Goal: Information Seeking & Learning: Learn about a topic

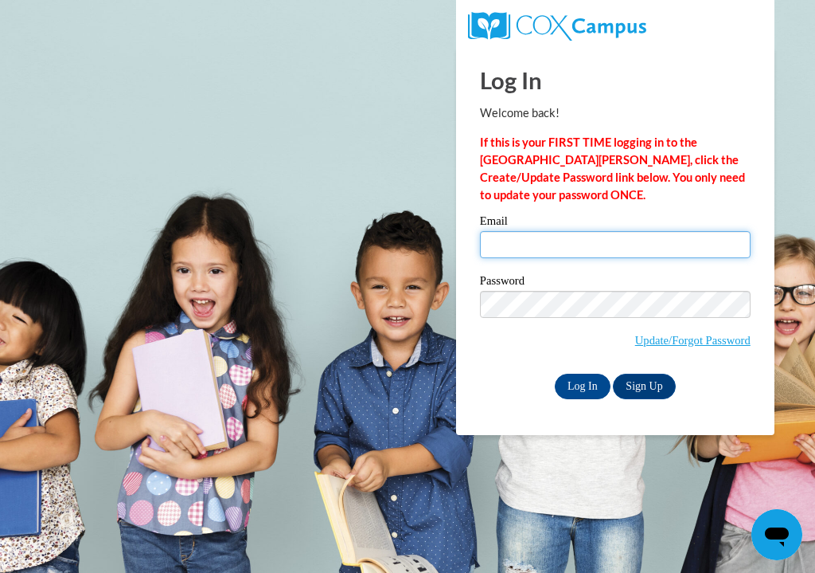
click at [651, 255] on input "Email" at bounding box center [615, 244] width 271 height 27
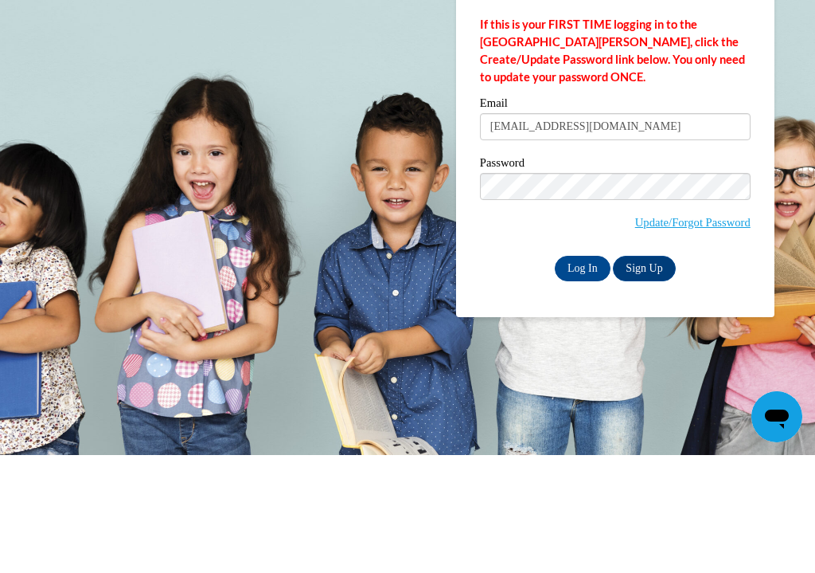
click at [631, 231] on input "markeshiah@gmsil.com" at bounding box center [615, 244] width 271 height 27
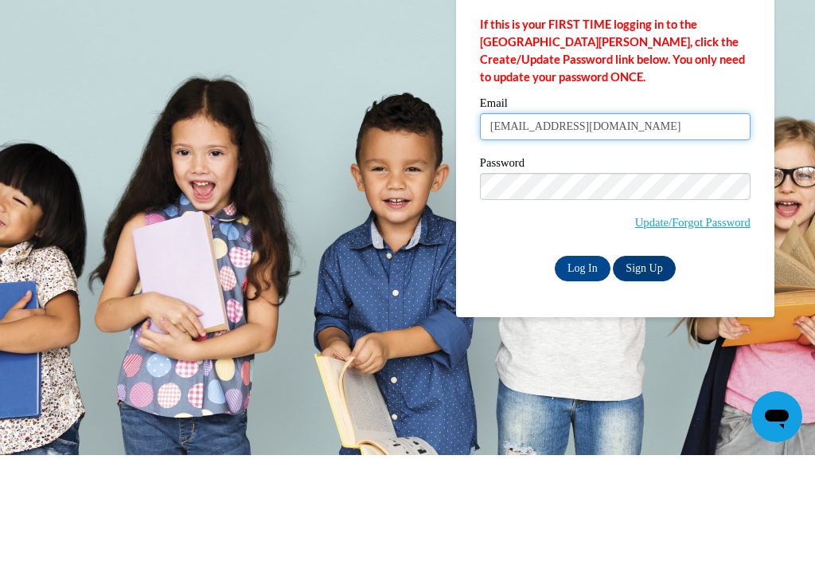
type input "[EMAIL_ADDRESS][DOMAIN_NAME]"
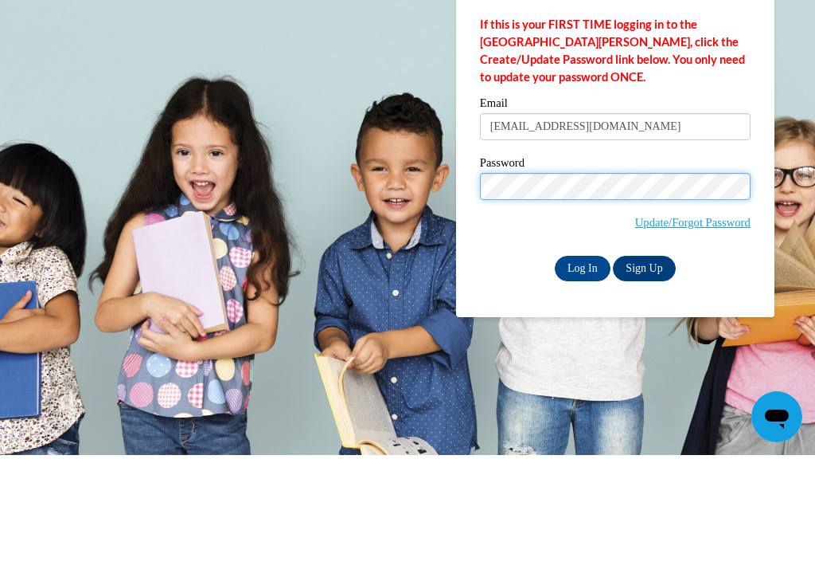
click at [582, 373] on input "Log In" at bounding box center [583, 385] width 56 height 25
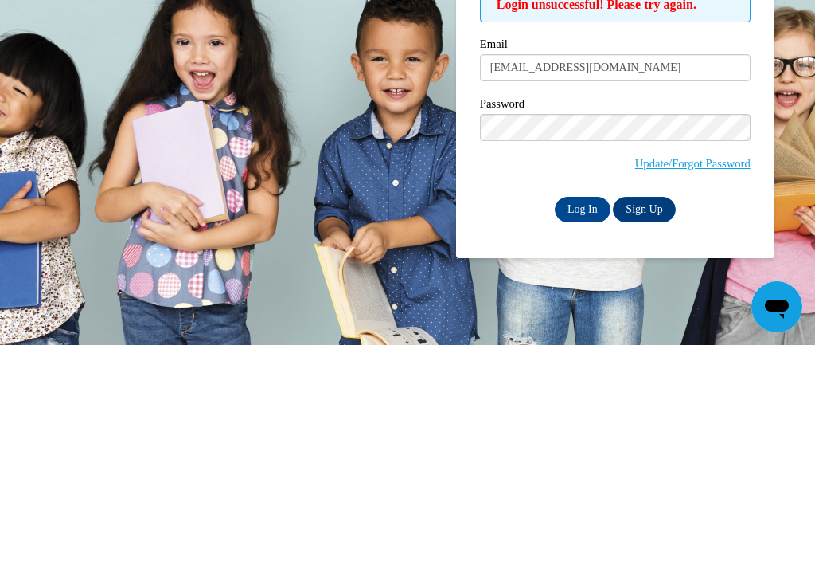
click at [585, 424] on input "Log In" at bounding box center [583, 436] width 56 height 25
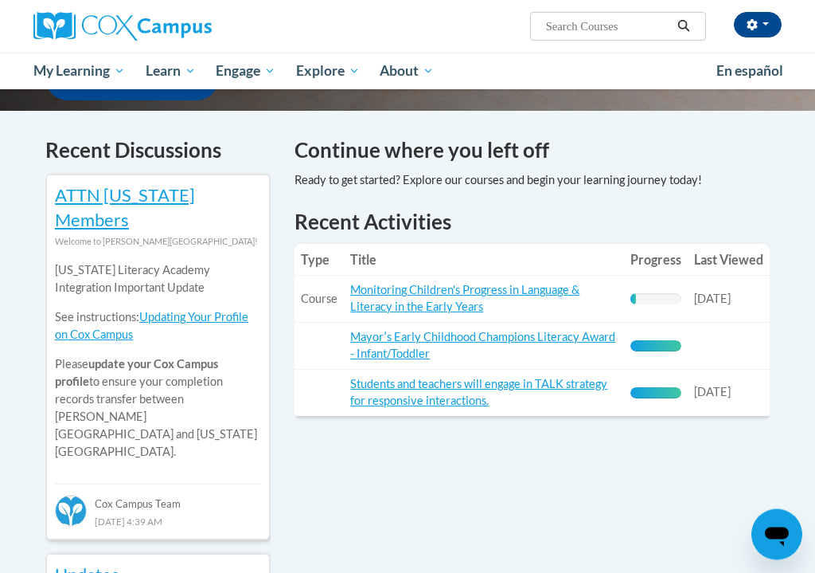
scroll to position [464, 0]
click at [455, 284] on link "Monitoring Children's Progress in Language & Literacy in the Early Years" at bounding box center [464, 298] width 229 height 30
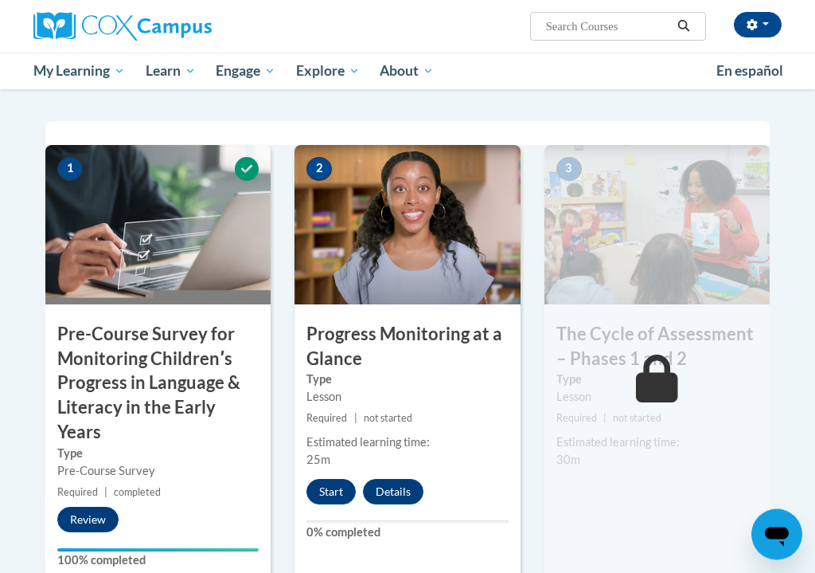
click at [341, 487] on button "Start" at bounding box center [331, 491] width 49 height 25
